Goal: Information Seeking & Learning: Check status

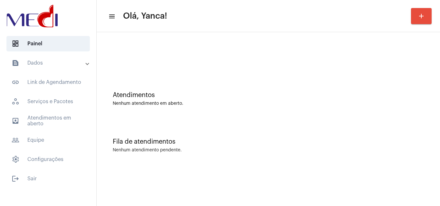
click at [62, 69] on mat-expansion-panel-header "text_snippet_outlined Dados" at bounding box center [50, 62] width 92 height 15
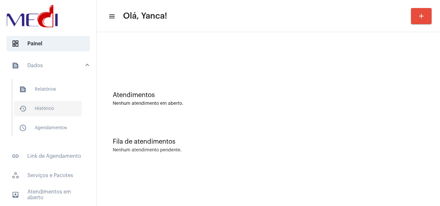
click at [67, 109] on span "history_outlined Histórico" at bounding box center [48, 108] width 68 height 15
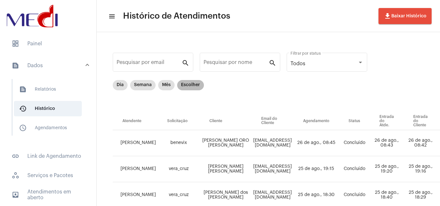
click at [190, 84] on mat-chip "Escolher" at bounding box center [190, 85] width 27 height 10
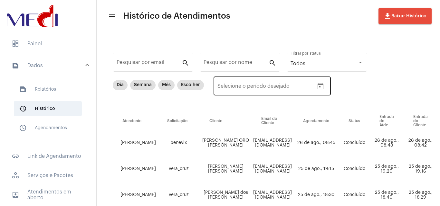
click at [319, 87] on icon "Open calendar" at bounding box center [320, 86] width 6 height 6
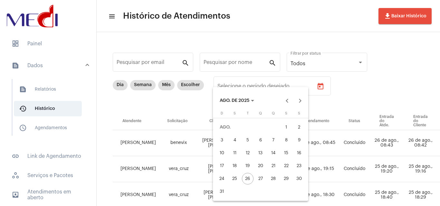
drag, startPoint x: 287, startPoint y: 128, endPoint x: 251, endPoint y: 182, distance: 65.4
click at [284, 129] on div "1" at bounding box center [286, 128] width 12 height 12
type input "[DATE]"
click at [245, 173] on button "26" at bounding box center [247, 178] width 13 height 13
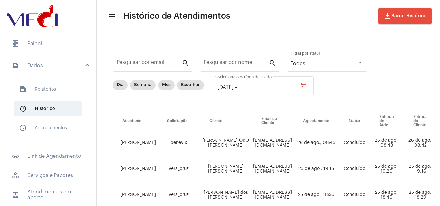
type input "[DATE]"
drag, startPoint x: 245, startPoint y: 173, endPoint x: 379, endPoint y: 98, distance: 153.7
click at [380, 97] on div "Dia Semana Mês Escolher [DATE] [DATE] – [DATE] Selecione o período desejado" at bounding box center [336, 96] width 447 height 32
click at [245, 64] on input "Pesquisar por nome" at bounding box center [235, 64] width 65 height 6
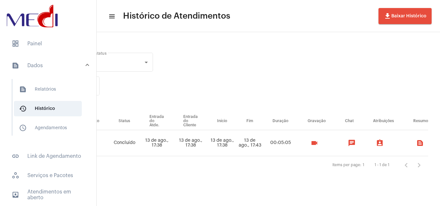
scroll to position [0, 220]
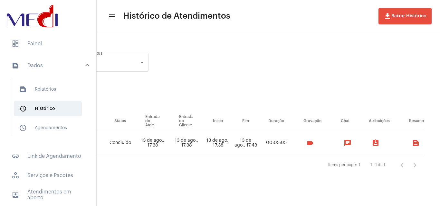
type input "[PERSON_NAME]"
drag, startPoint x: 344, startPoint y: 144, endPoint x: 335, endPoint y: 157, distance: 16.3
click at [314, 144] on mat-icon "videocam" at bounding box center [310, 143] width 8 height 8
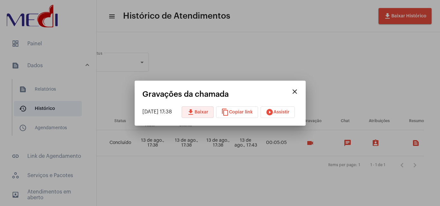
click at [207, 113] on span "download Baixar" at bounding box center [198, 112] width 22 height 5
click at [298, 91] on mat-icon "close" at bounding box center [295, 92] width 8 height 8
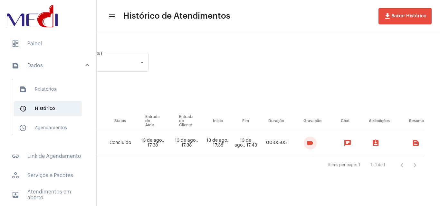
click at [314, 145] on mat-icon "videocam" at bounding box center [310, 143] width 8 height 8
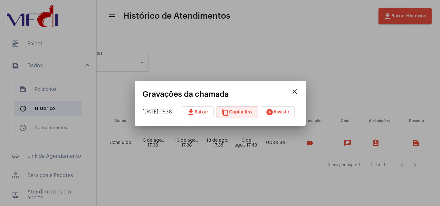
click at [252, 114] on span "content_copy Copiar link" at bounding box center [237, 112] width 32 height 5
click at [298, 91] on mat-icon "close" at bounding box center [295, 92] width 8 height 8
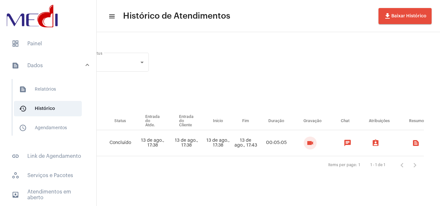
scroll to position [0, 0]
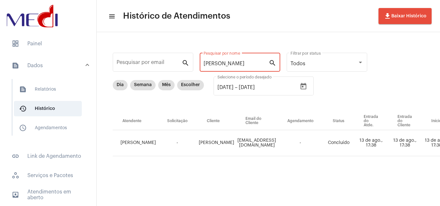
drag, startPoint x: 235, startPoint y: 61, endPoint x: 94, endPoint y: 48, distance: 141.8
click at [90, 51] on mat-sidenav-container "dashboard Painel text_snippet_outlined Dados text_snippet_outlined Relatórios h…" at bounding box center [220, 103] width 440 height 206
paste input "[PERSON_NAME] DOS [PERSON_NAME]"
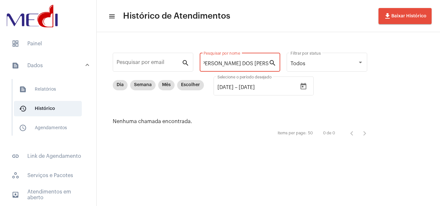
scroll to position [0, 4]
drag, startPoint x: 217, startPoint y: 64, endPoint x: 396, endPoint y: 70, distance: 179.3
click at [396, 70] on div "Pesquisar por email search [PERSON_NAME] DOS [PERSON_NAME] Pesquisar por nome s…" at bounding box center [268, 95] width 343 height 126
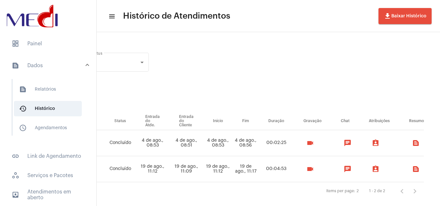
scroll to position [0, 222]
type input "ELCIO"
click at [310, 171] on mat-icon "videocam" at bounding box center [310, 169] width 8 height 8
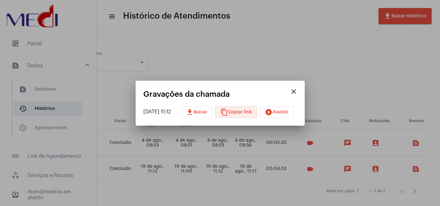
click at [248, 113] on span "content_copy Copiar link" at bounding box center [236, 112] width 32 height 5
drag, startPoint x: 303, startPoint y: 88, endPoint x: 301, endPoint y: 99, distance: 11.2
click at [297, 88] on mat-icon "close" at bounding box center [294, 92] width 8 height 8
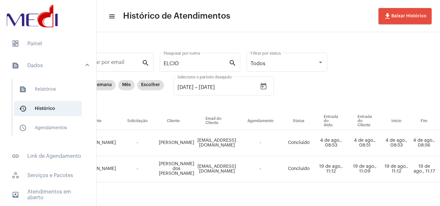
scroll to position [0, 18]
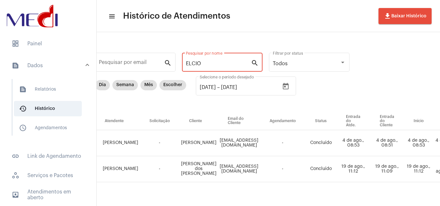
drag, startPoint x: 155, startPoint y: 55, endPoint x: 125, endPoint y: 51, distance: 29.6
click at [126, 51] on div "Pesquisar por email search ELCIO Pesquisar por nome search Todos Filtrar por st…" at bounding box center [359, 125] width 548 height 172
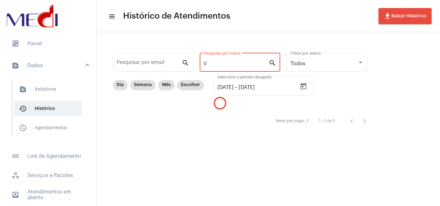
scroll to position [0, 0]
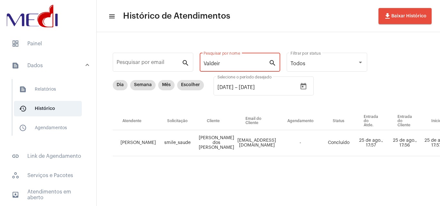
type input "Valdeir"
drag, startPoint x: 283, startPoint y: 201, endPoint x: 341, endPoint y: 203, distance: 58.3
click at [341, 203] on mat-sidenav-content "menu Histórico de Atendimentos file_download Baixar Histórico Pesquisar por ema…" at bounding box center [268, 103] width 343 height 206
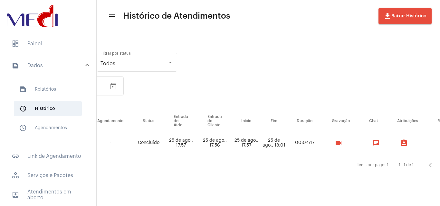
scroll to position [0, 189]
click at [345, 148] on button "videocam" at bounding box center [338, 143] width 13 height 13
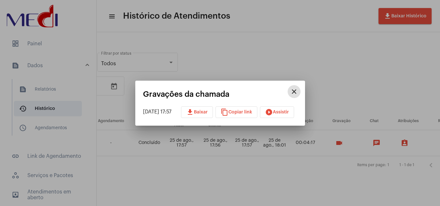
click at [245, 112] on span "content_copy Copiar link" at bounding box center [236, 112] width 32 height 5
drag, startPoint x: 303, startPoint y: 97, endPoint x: 289, endPoint y: 96, distance: 14.5
click at [300, 96] on button "close" at bounding box center [293, 91] width 13 height 13
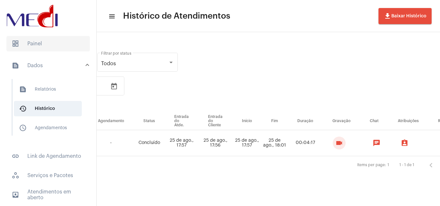
click at [60, 39] on span "dashboard Painel" at bounding box center [47, 43] width 83 height 15
